Goal: Browse casually: Explore the website without a specific task or goal

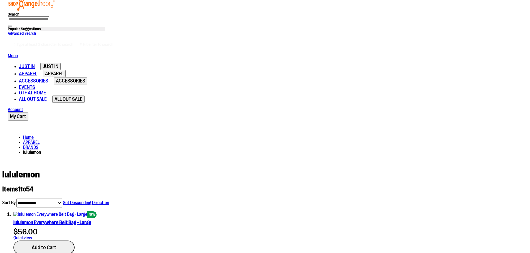
scroll to position [167, 0]
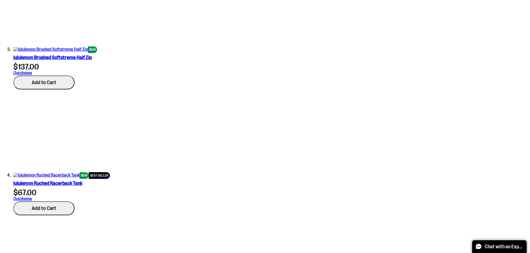
scroll to position [584, 0]
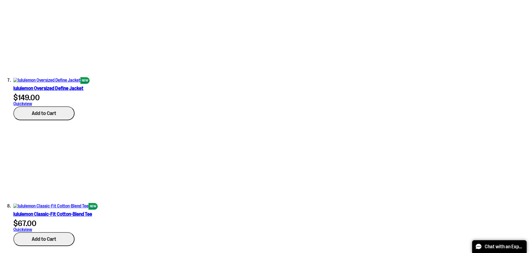
scroll to position [1029, 0]
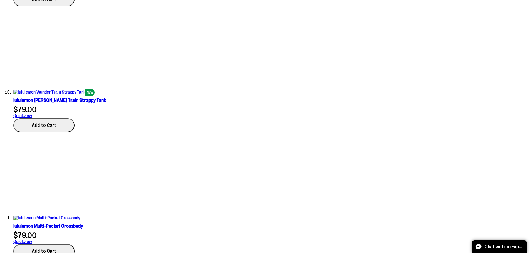
scroll to position [1418, 0]
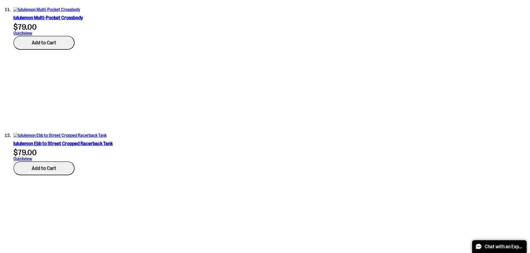
scroll to position [1515, 0]
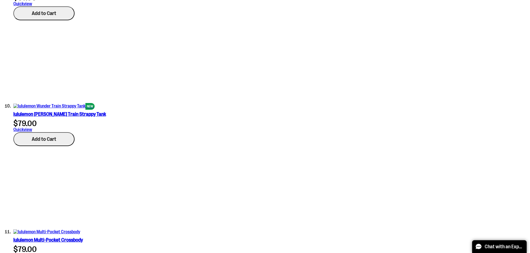
scroll to position [1376, 0]
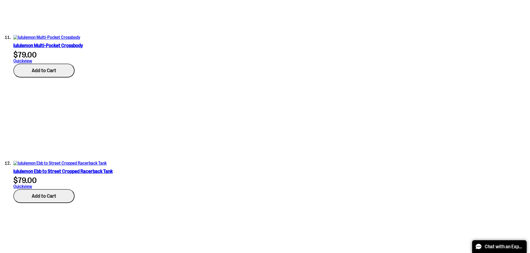
scroll to position [1571, 0]
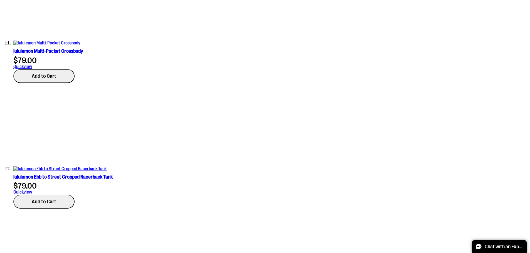
click at [0, 0] on span "Cloud9nine" at bounding box center [0, 0] width 0 height 0
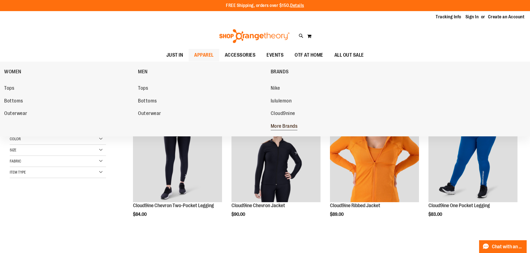
click at [279, 126] on span "More Brands" at bounding box center [284, 126] width 27 height 7
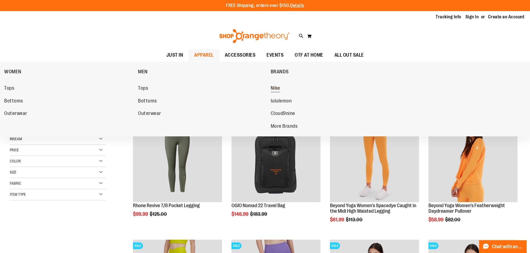
click at [273, 88] on span "Nike" at bounding box center [275, 88] width 9 height 7
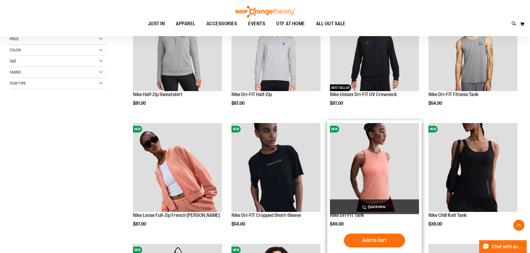
scroll to position [139, 0]
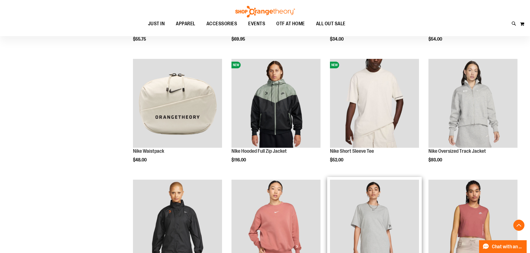
scroll to position [472, 0]
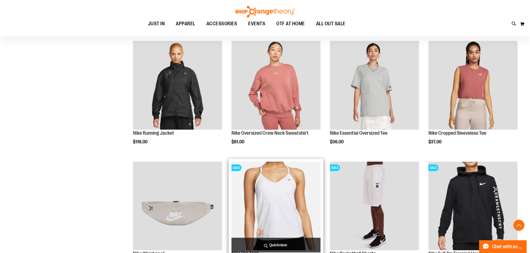
scroll to position [584, 0]
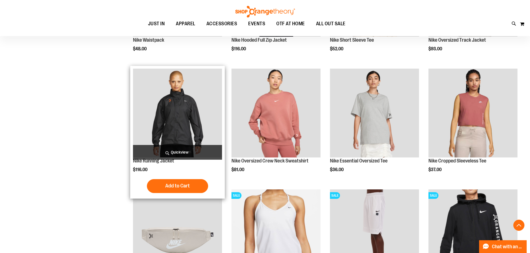
scroll to position [556, 0]
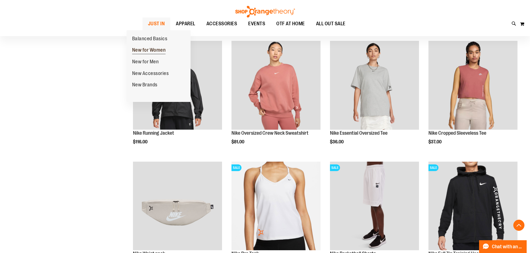
click at [148, 49] on span "New for Women" at bounding box center [149, 50] width 34 height 7
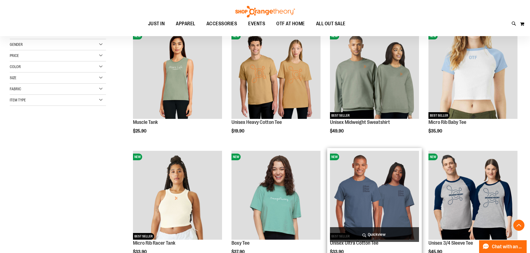
scroll to position [139, 0]
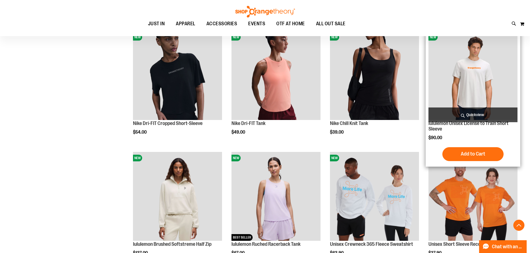
scroll to position [500, 0]
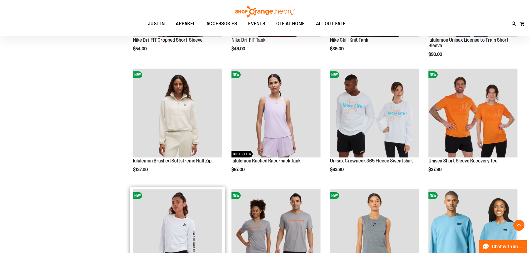
scroll to position [556, 0]
